Goal: Information Seeking & Learning: Find specific fact

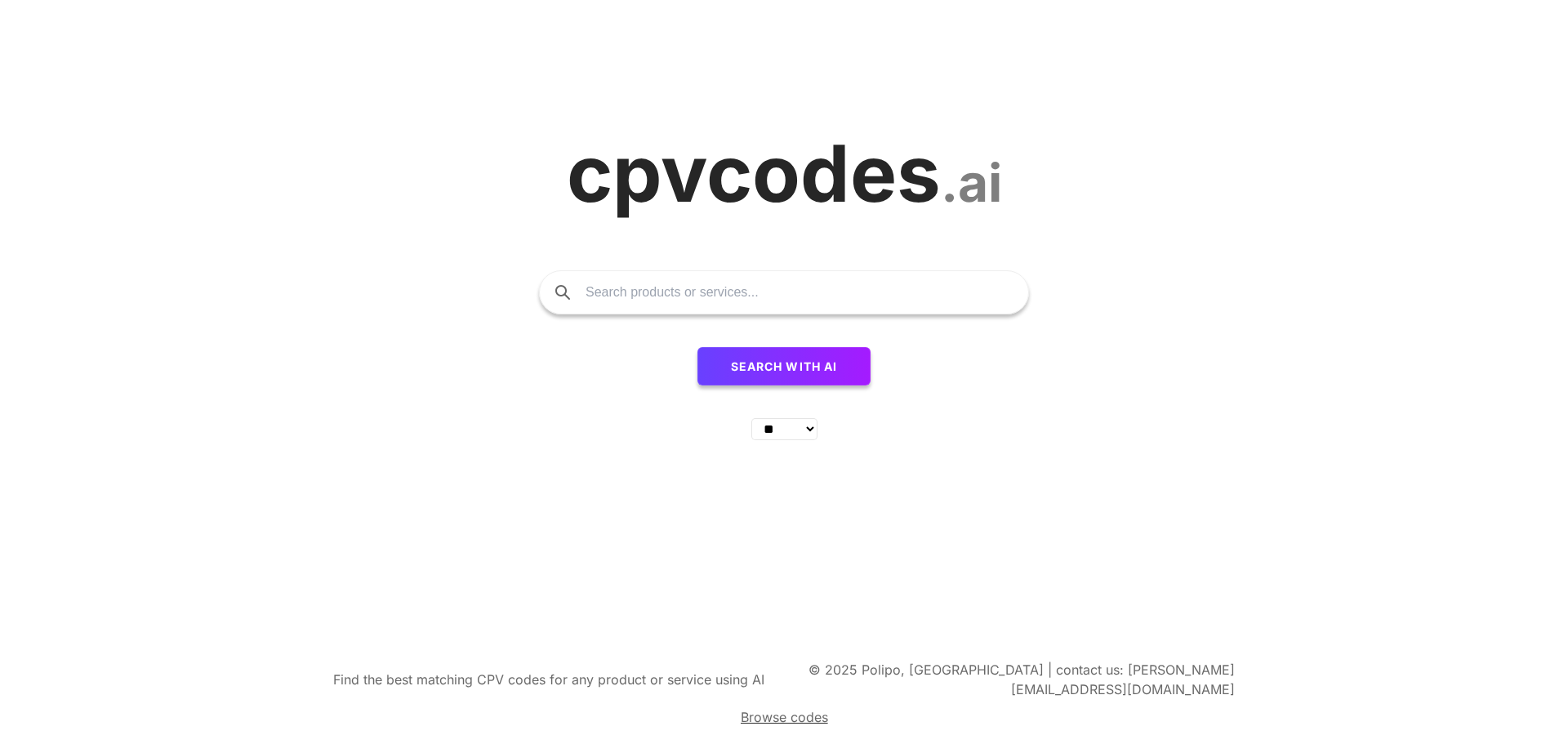
click at [687, 309] on input "text" at bounding box center [799, 292] width 427 height 42
type input "clothes"
click at [697, 347] on button "Search with AI" at bounding box center [784, 366] width 174 height 39
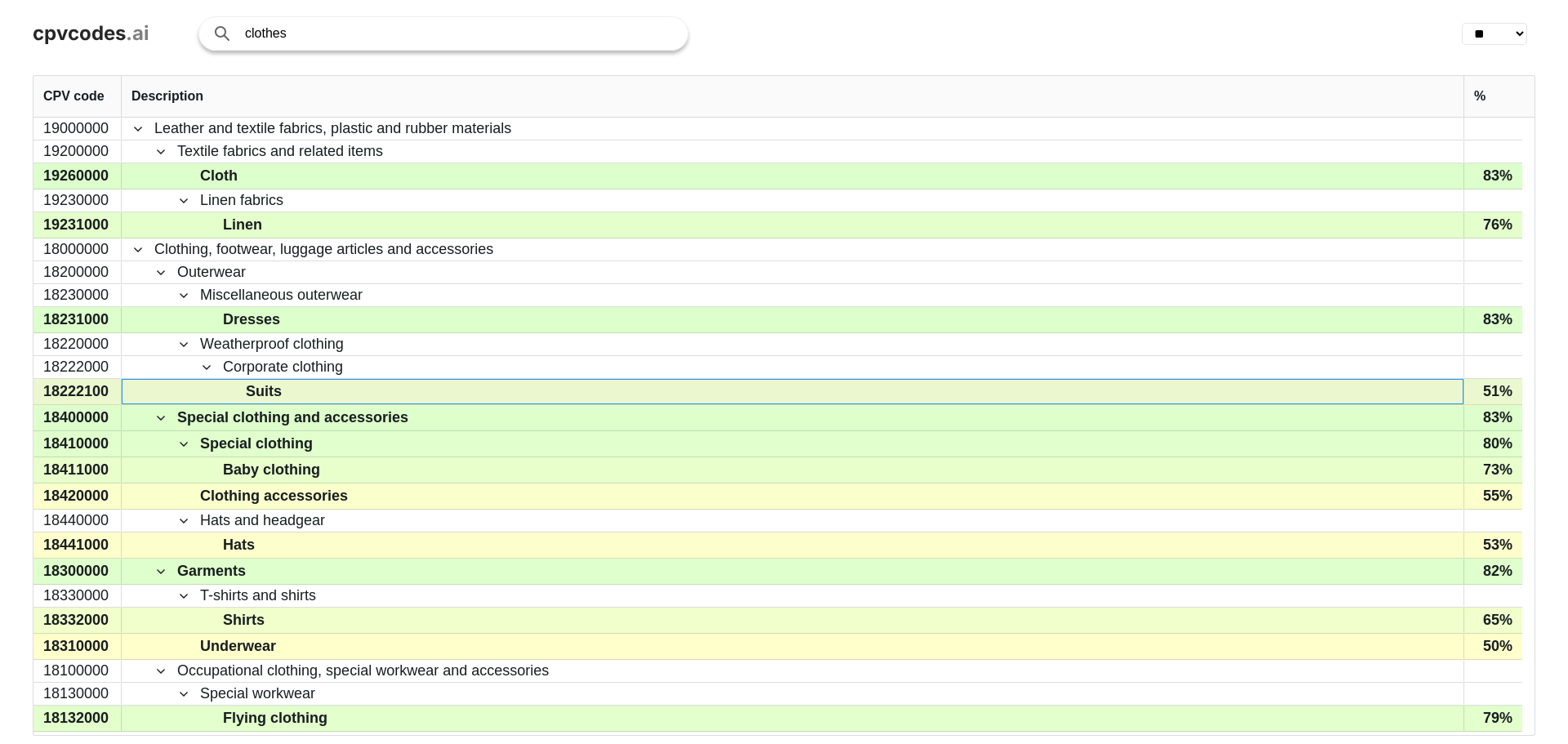
drag, startPoint x: 283, startPoint y: 394, endPoint x: 248, endPoint y: 394, distance: 35.0
click at [248, 394] on span "Suits" at bounding box center [805, 392] width 1300 height 24
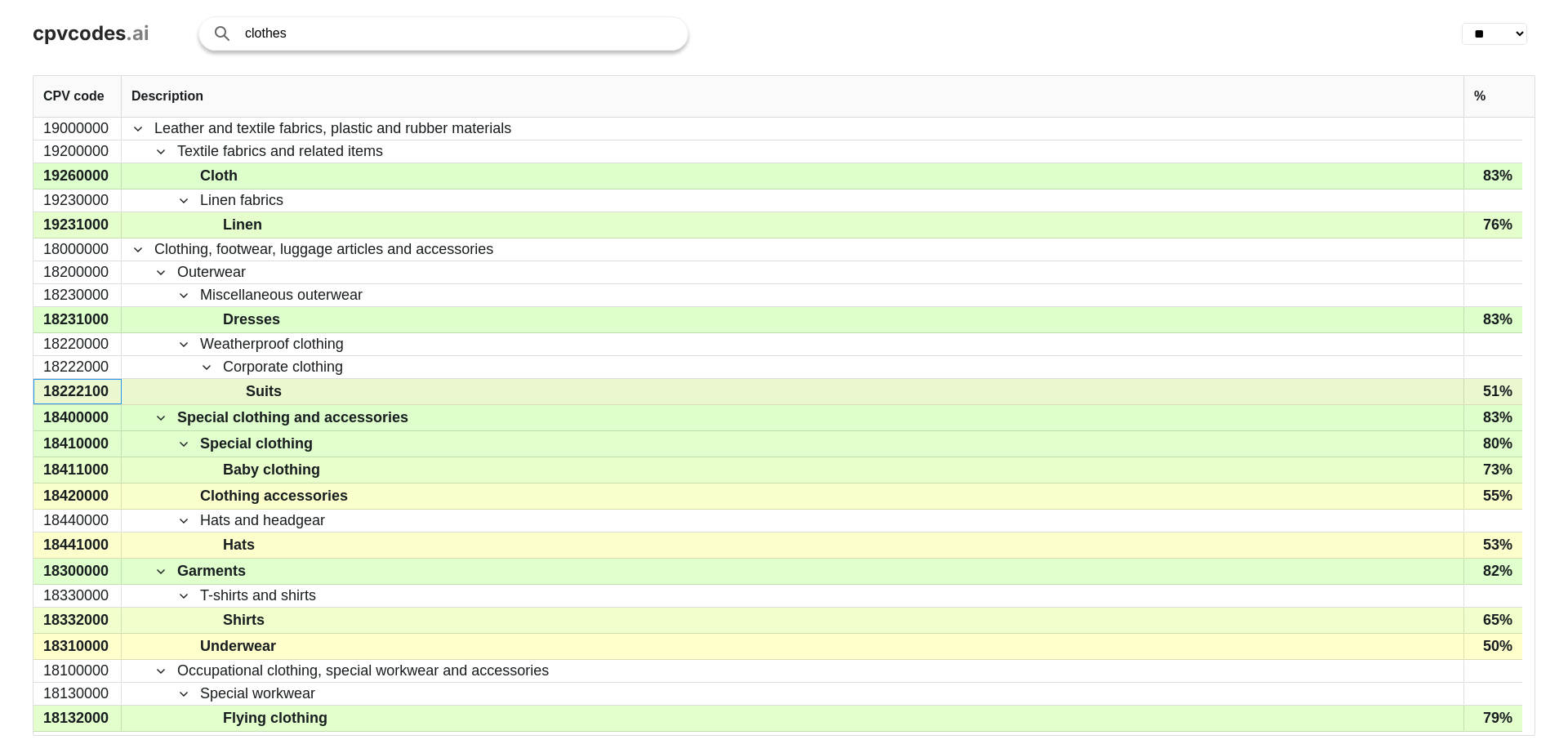
drag, startPoint x: 111, startPoint y: 392, endPoint x: 46, endPoint y: 394, distance: 65.0
click at [46, 394] on div "18222100" at bounding box center [78, 392] width 88 height 26
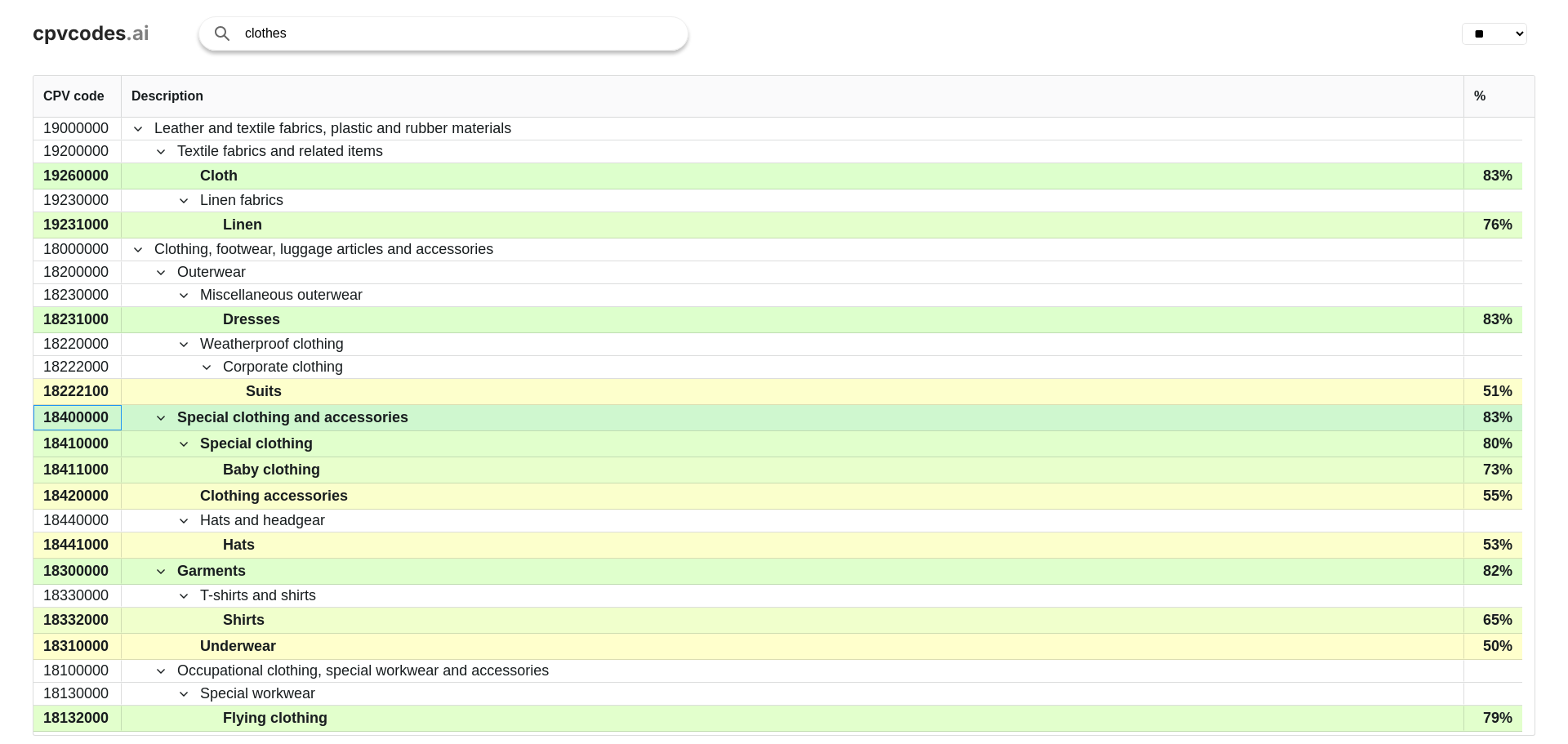
drag, startPoint x: 46, startPoint y: 392, endPoint x: 70, endPoint y: 410, distance: 30.0
click at [70, 410] on div "18400000" at bounding box center [78, 418] width 88 height 26
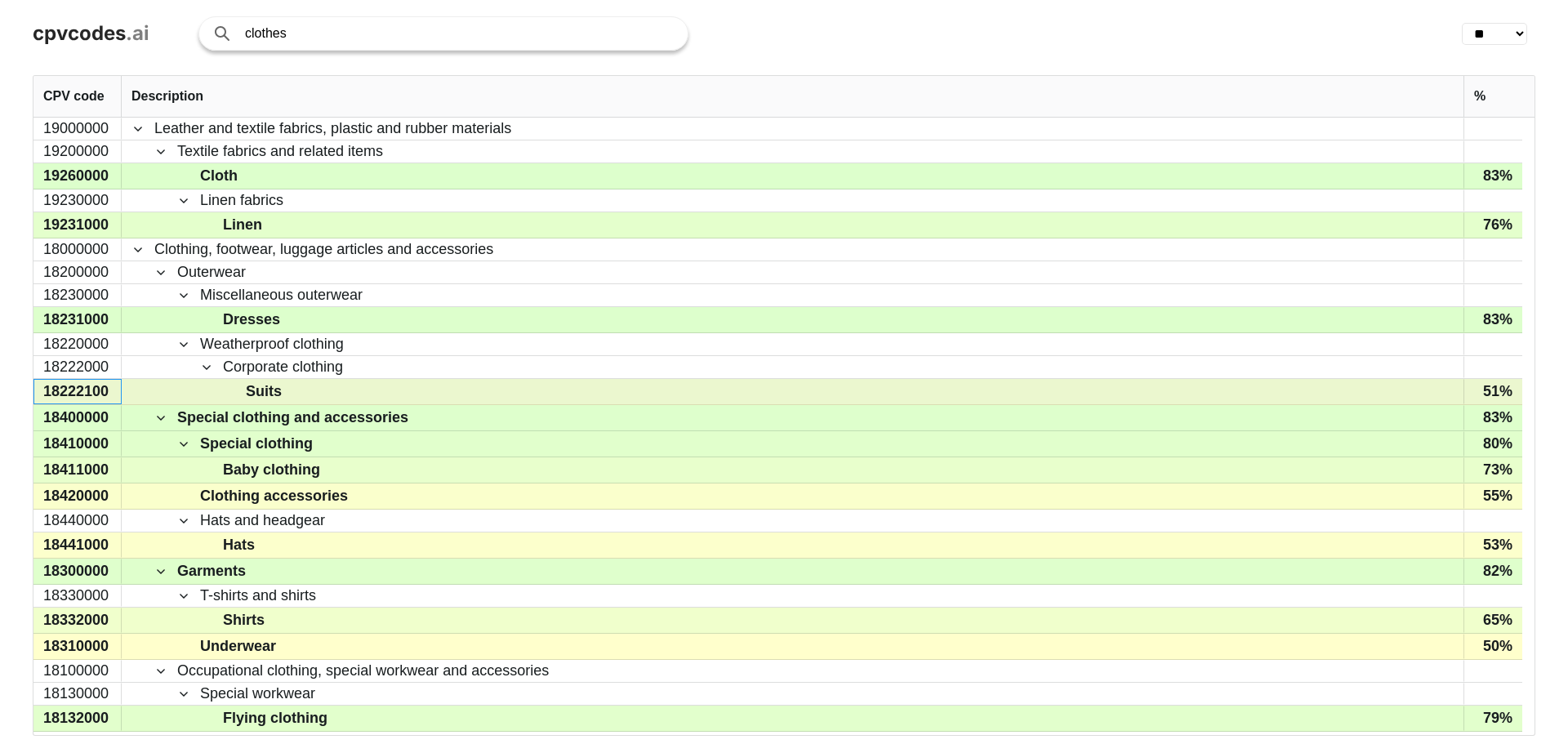
click at [112, 391] on div "18222100" at bounding box center [78, 392] width 88 height 26
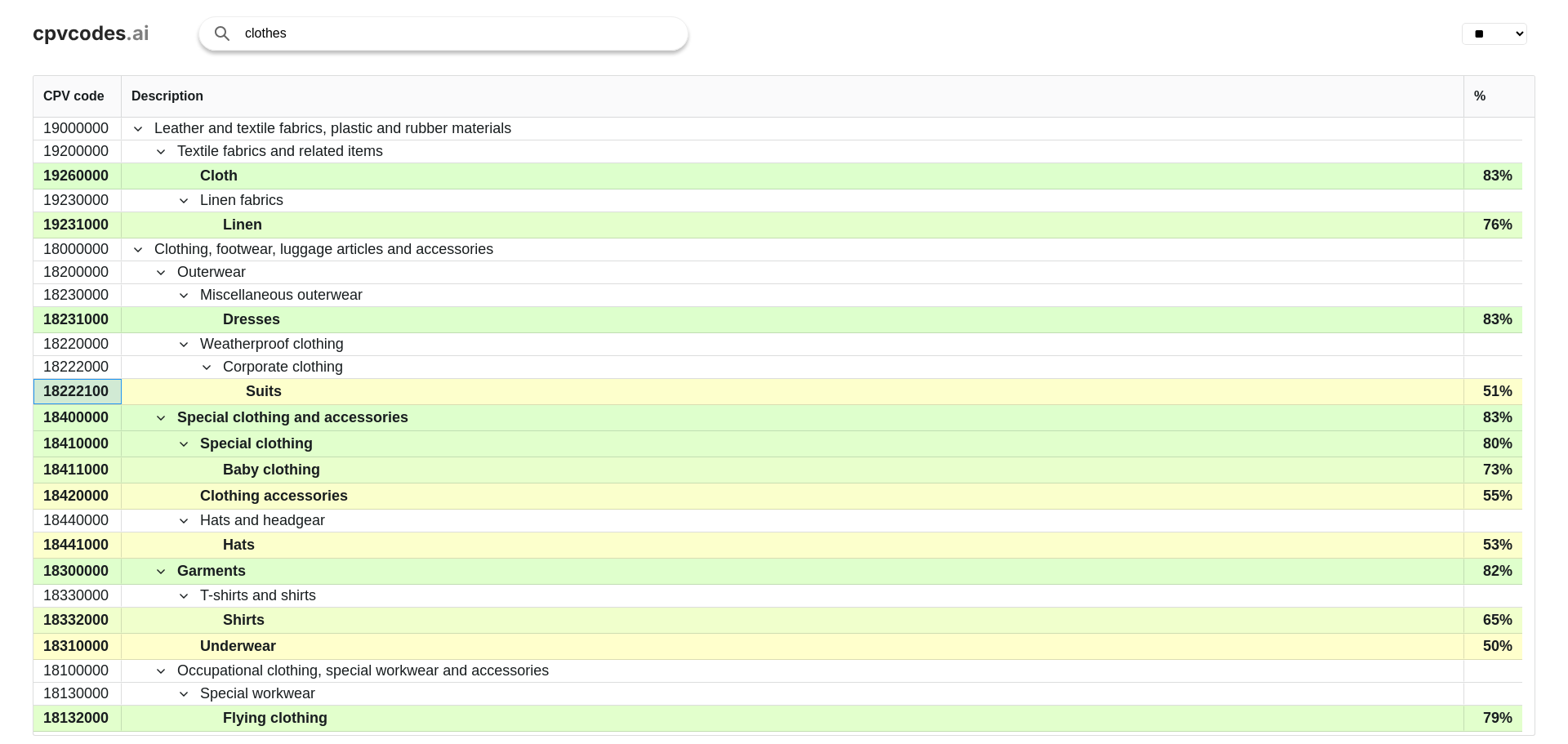
click at [324, 38] on input "clothes" at bounding box center [459, 34] width 427 height 33
type input "computer"
click button "Search with AI" at bounding box center [0, 0] width 0 height 0
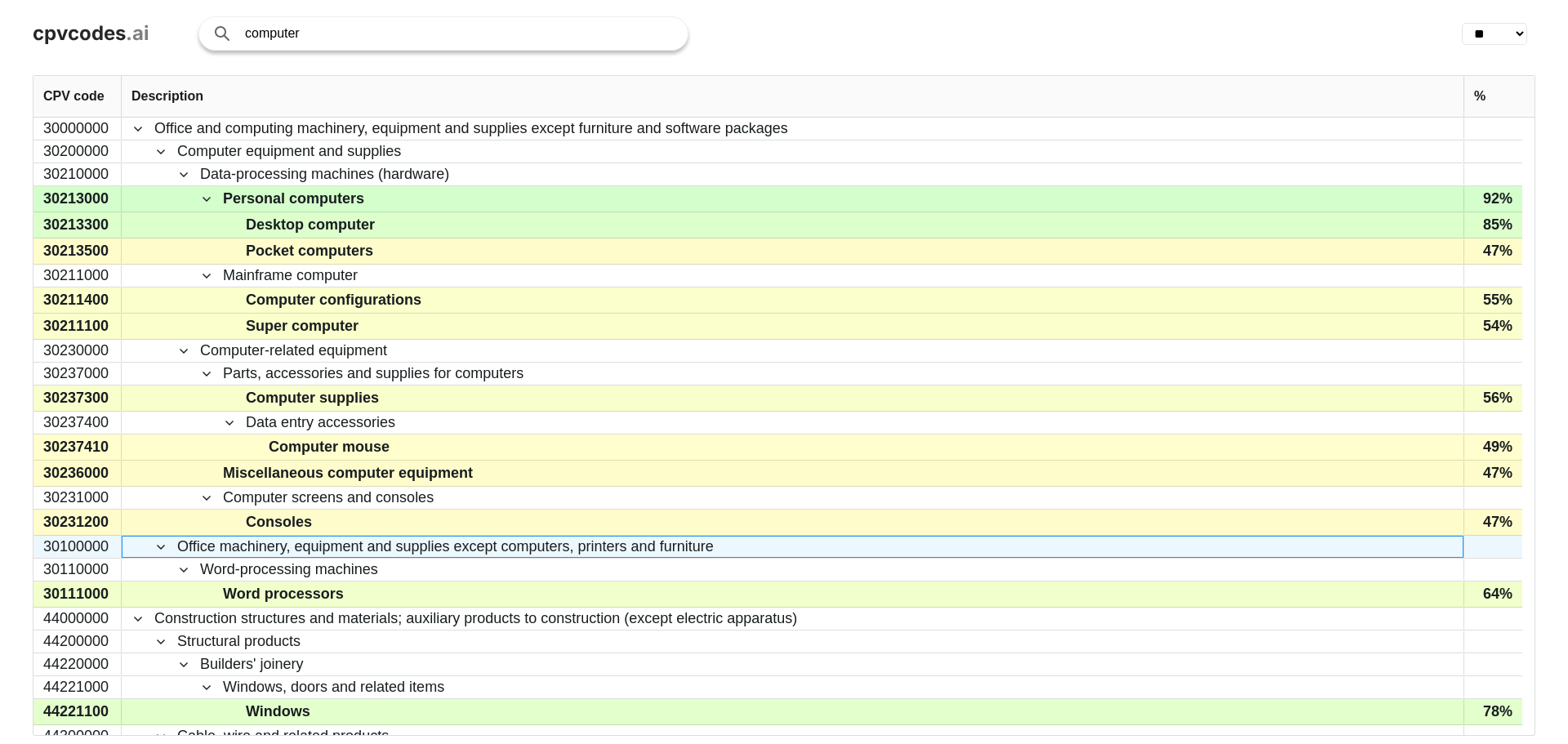
drag, startPoint x: 253, startPoint y: 550, endPoint x: 195, endPoint y: 546, distance: 58.1
click at [195, 546] on span "Office machinery, equipment and supplies except computers, printers and furnitu…" at bounding box center [446, 546] width 536 height 20
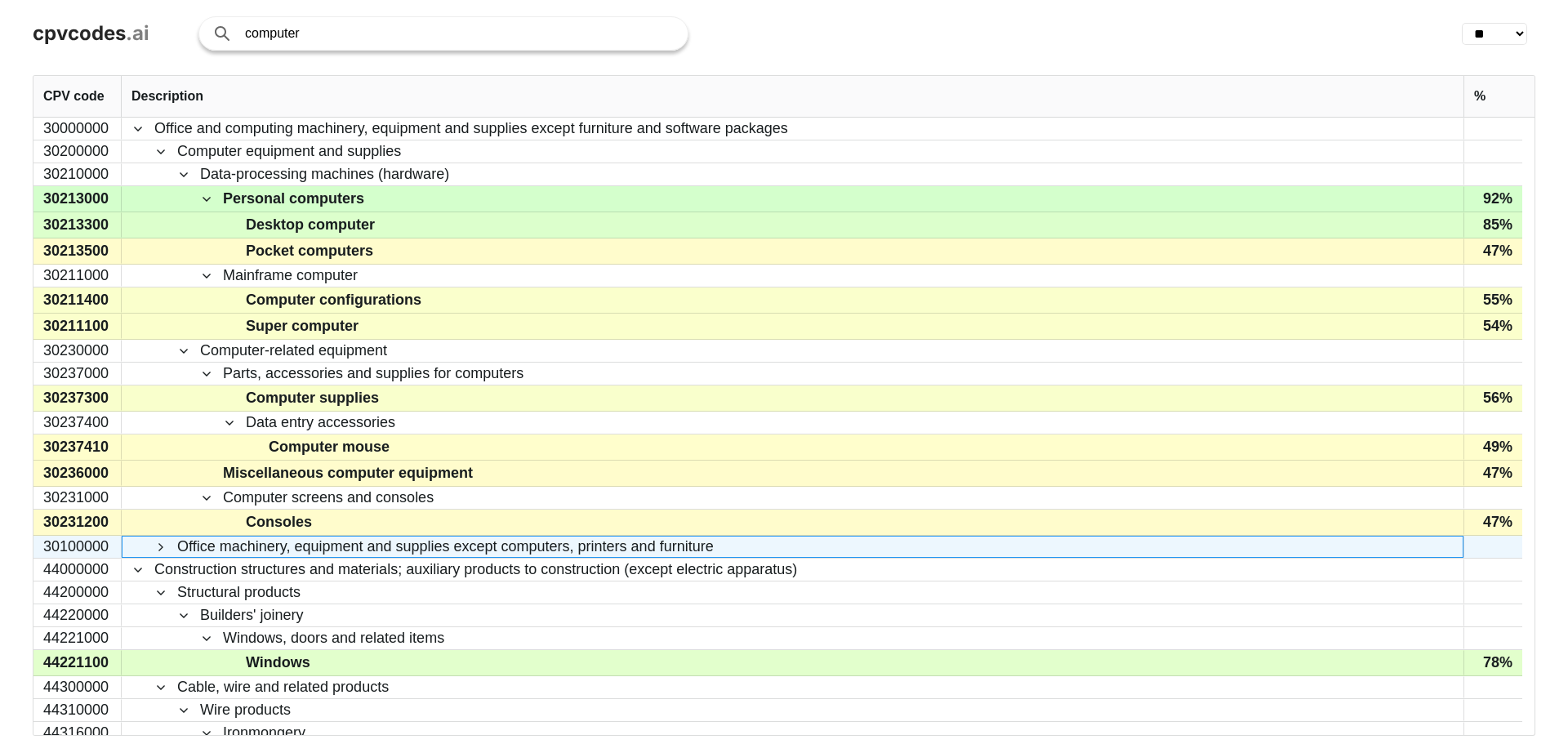
click at [195, 546] on span "Office machinery, equipment and supplies except computers, printers and furnitu…" at bounding box center [446, 546] width 536 height 20
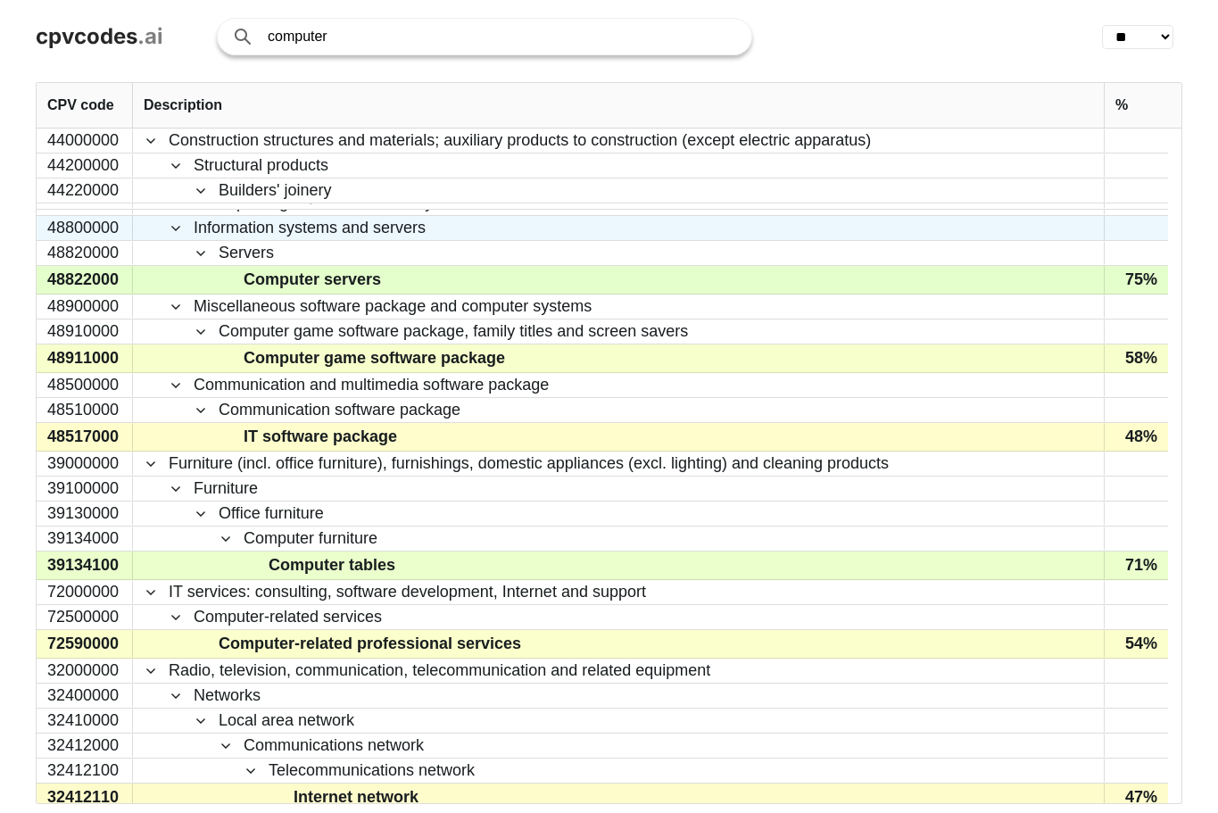
scroll to position [714, 0]
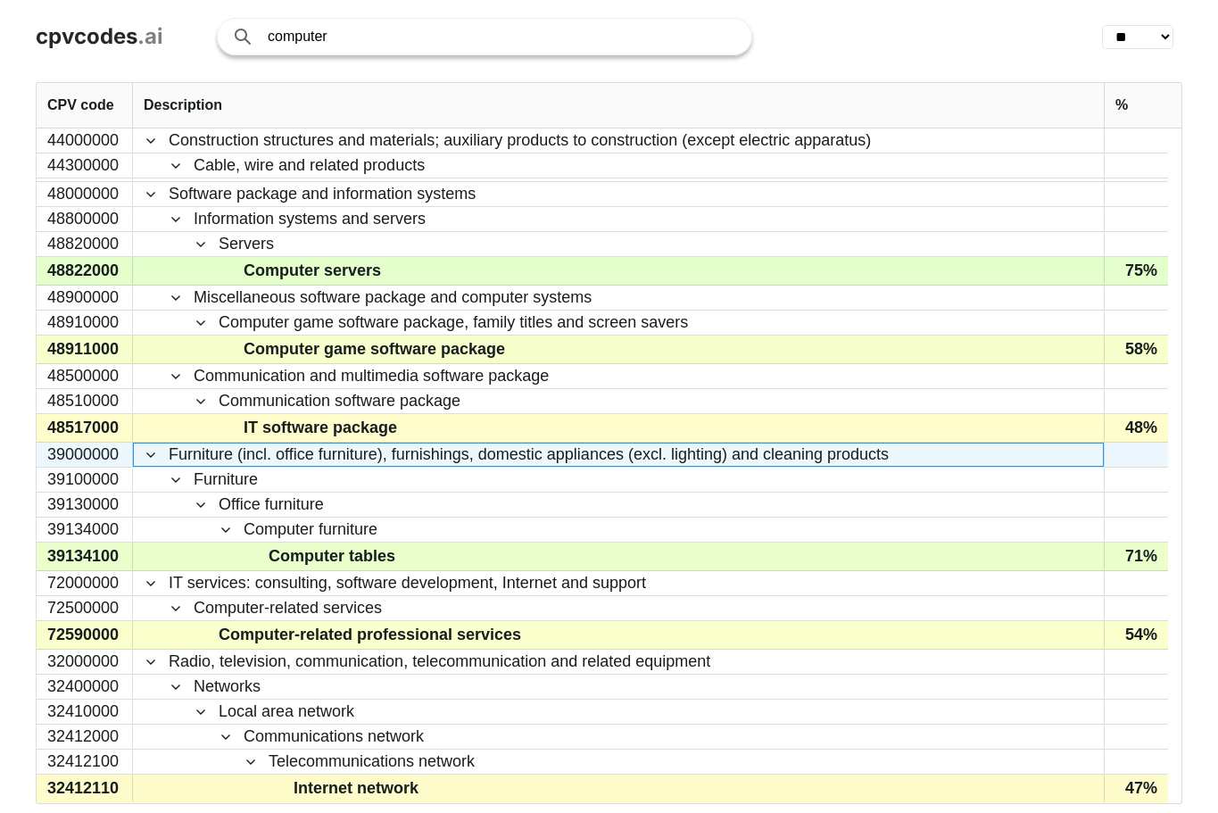
drag, startPoint x: 236, startPoint y: 460, endPoint x: 737, endPoint y: 460, distance: 500.6
click at [731, 460] on span "Furniture (incl. office furniture), furnishings, domestic appliances (excl. lig…" at bounding box center [529, 455] width 720 height 22
click at [773, 457] on span "Furniture (incl. office furniture), furnishings, domestic appliances (excl. lig…" at bounding box center [529, 455] width 720 height 22
click at [773, 456] on span "Furniture (incl. office furniture), furnishings, domestic appliances (excl. lig…" at bounding box center [529, 455] width 720 height 22
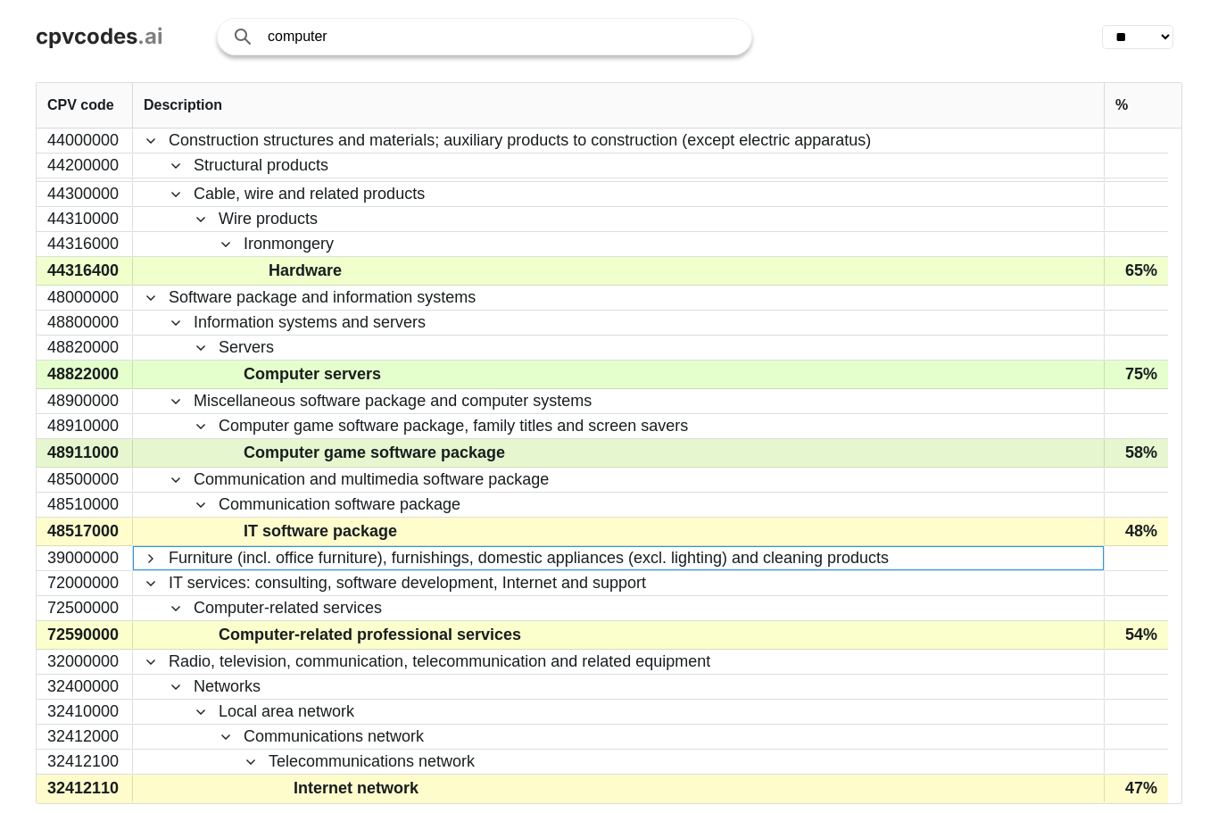
scroll to position [610, 0]
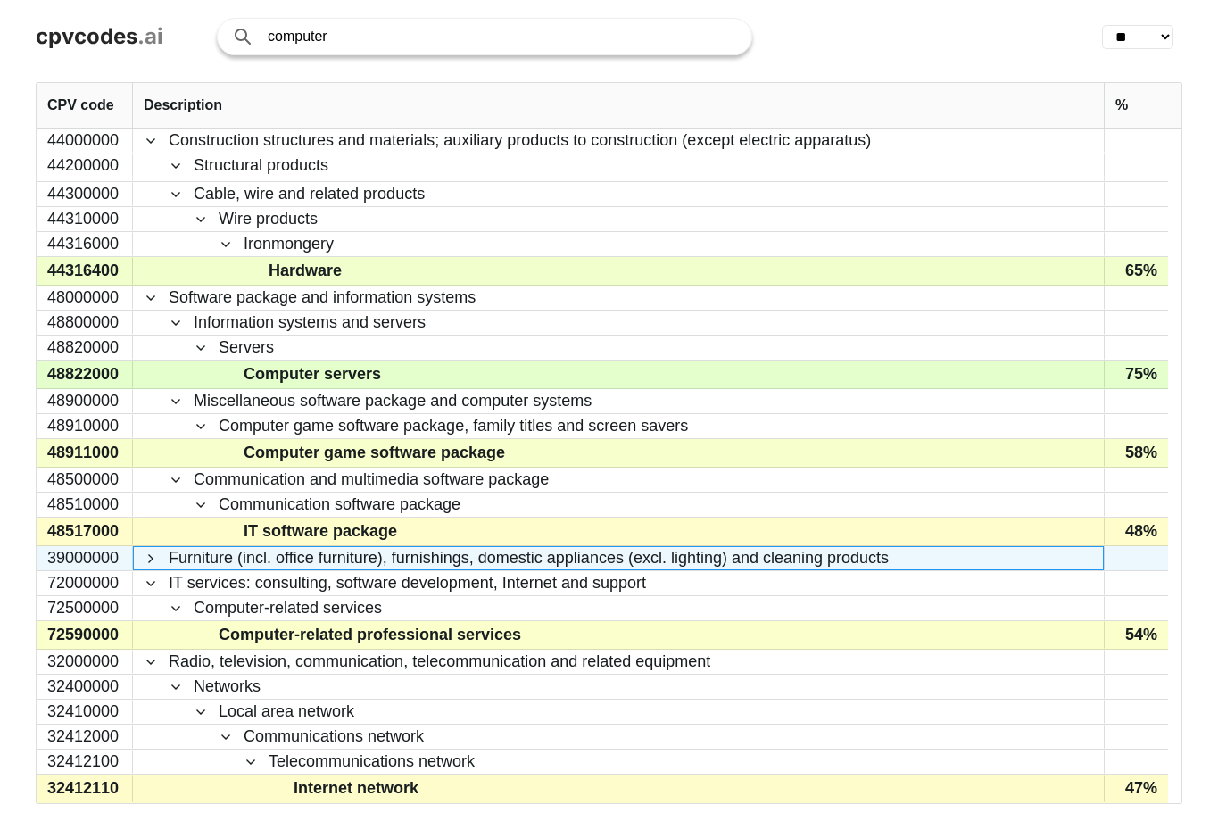
click at [608, 566] on span "Furniture (incl. office furniture), furnishings, domestic appliances (excl. lig…" at bounding box center [529, 558] width 720 height 22
click at [608, 565] on span "Furniture (incl. office furniture), furnishings, domestic appliances (excl. lig…" at bounding box center [529, 558] width 720 height 22
